Goal: Information Seeking & Learning: Learn about a topic

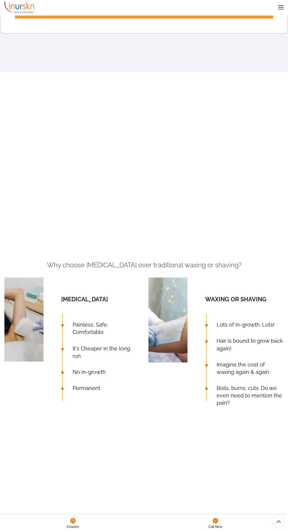
scroll to position [459, 0]
click at [75, 335] on span "Painless, Safe, Comfortable" at bounding box center [103, 328] width 73 height 15
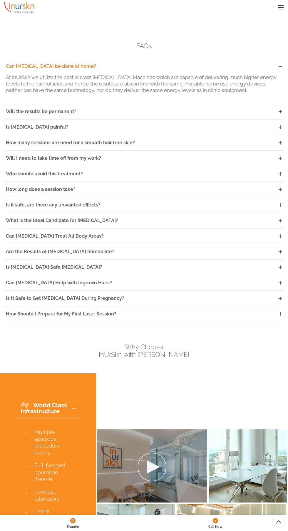
scroll to position [1916, 0]
click at [32, 130] on span "Is [MEDICAL_DATA] painful?" at bounding box center [37, 128] width 63 height 6
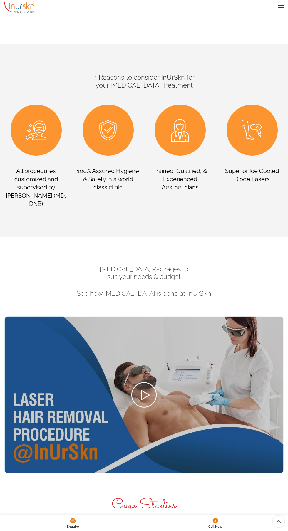
scroll to position [1009, 0]
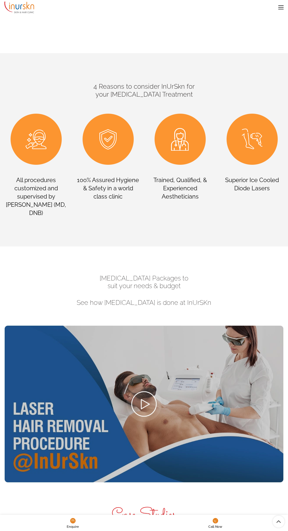
click at [280, 13] on link "Menu" at bounding box center [280, 7] width 11 height 15
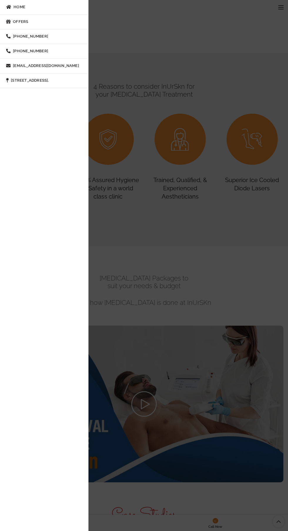
scroll to position [1916, 0]
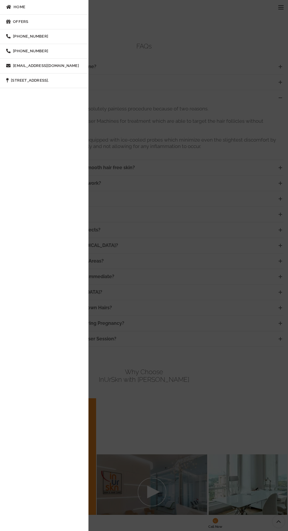
click at [30, 29] on link "Offers" at bounding box center [44, 22] width 88 height 15
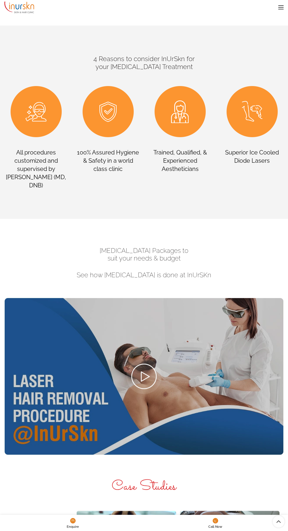
scroll to position [1016, 0]
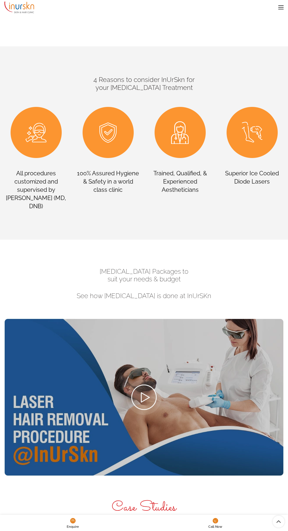
click at [281, 7] on span at bounding box center [280, 7] width 5 height 1
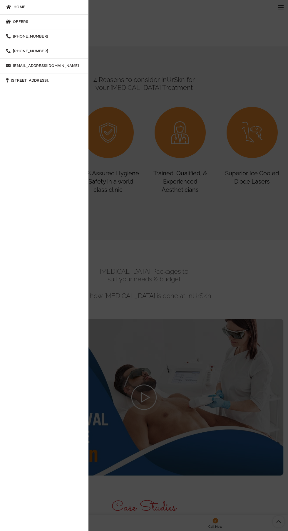
click at [14, 20] on span "Offers" at bounding box center [20, 21] width 15 height 5
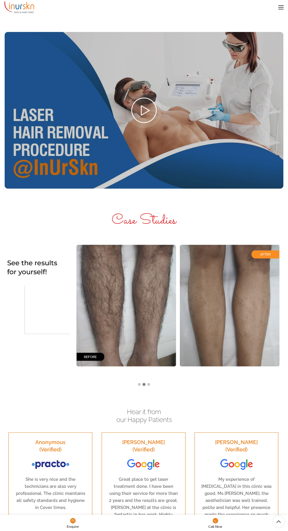
scroll to position [1303, 0]
click at [124, 188] on img at bounding box center [143, 109] width 279 height 157
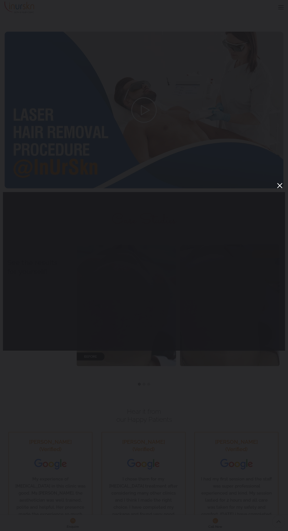
click at [278, 188] on button "You can close this modal content with the ESC key" at bounding box center [279, 185] width 11 height 11
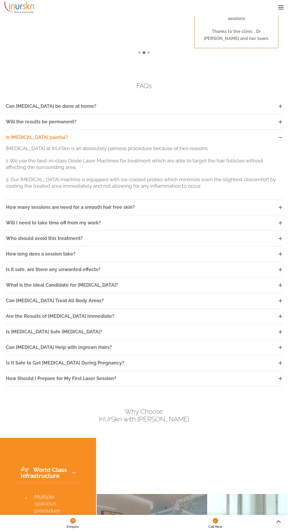
scroll to position [1878, 0]
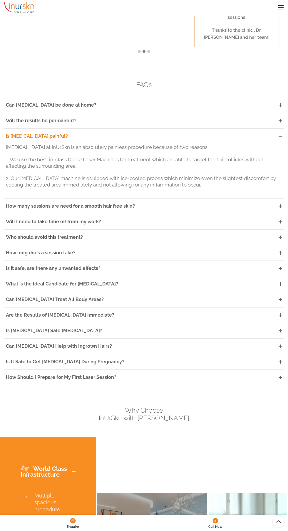
click at [140, 261] on link "How long does a session take?" at bounding box center [143, 252] width 279 height 15
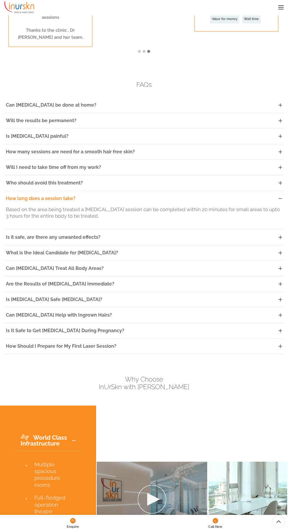
click at [51, 155] on span "How many sessions are need for a smooth hair free skin?" at bounding box center [70, 152] width 129 height 6
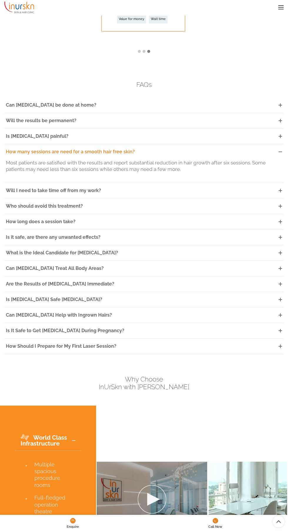
click at [145, 292] on link "Are the Results of [MEDICAL_DATA] Immediate?" at bounding box center [143, 283] width 279 height 15
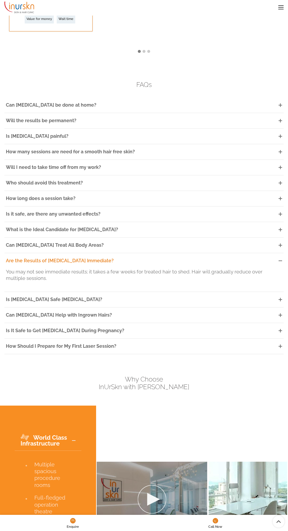
click at [150, 323] on link "Can [MEDICAL_DATA] Help with Ingrown Hairs?" at bounding box center [143, 315] width 279 height 15
